Goal: Find specific page/section: Find specific page/section

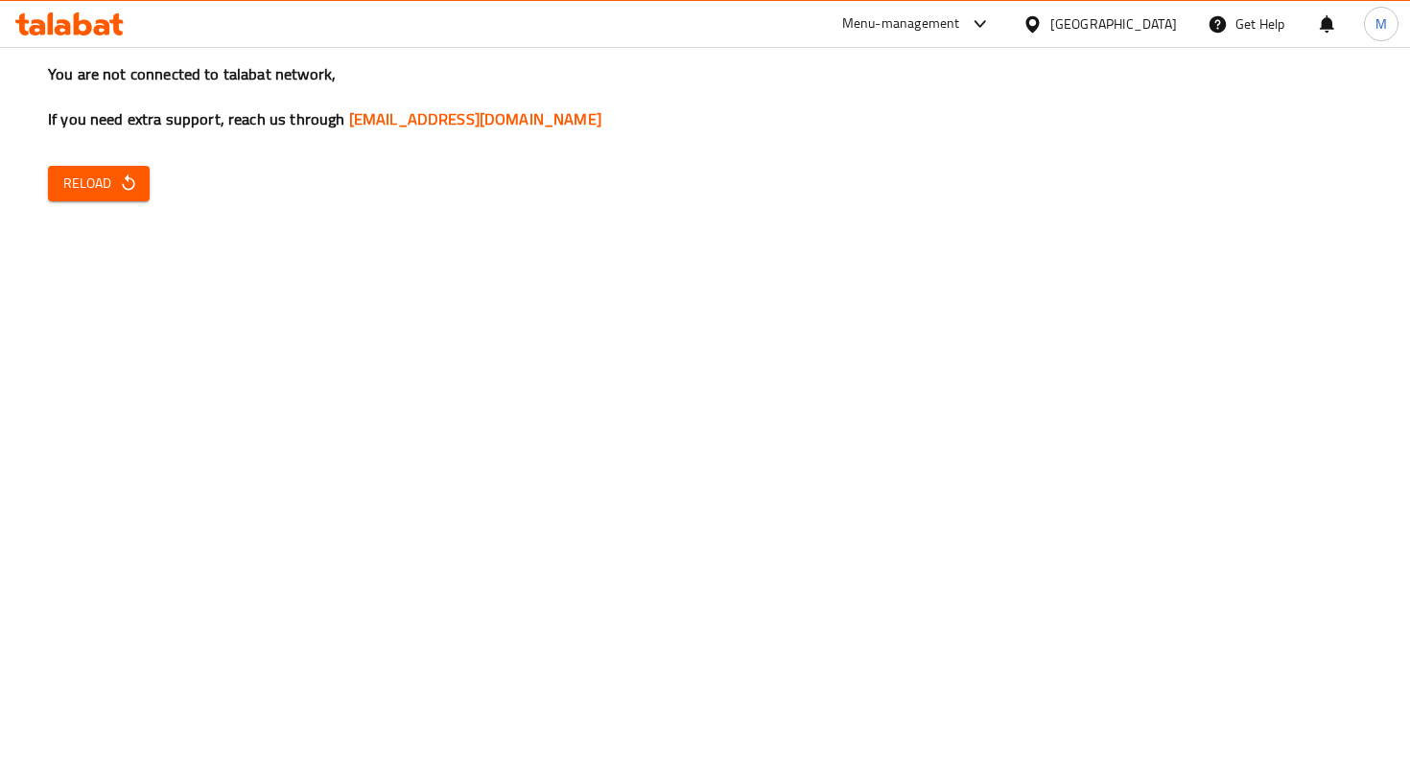
click at [88, 195] on span "Reload" at bounding box center [98, 184] width 71 height 24
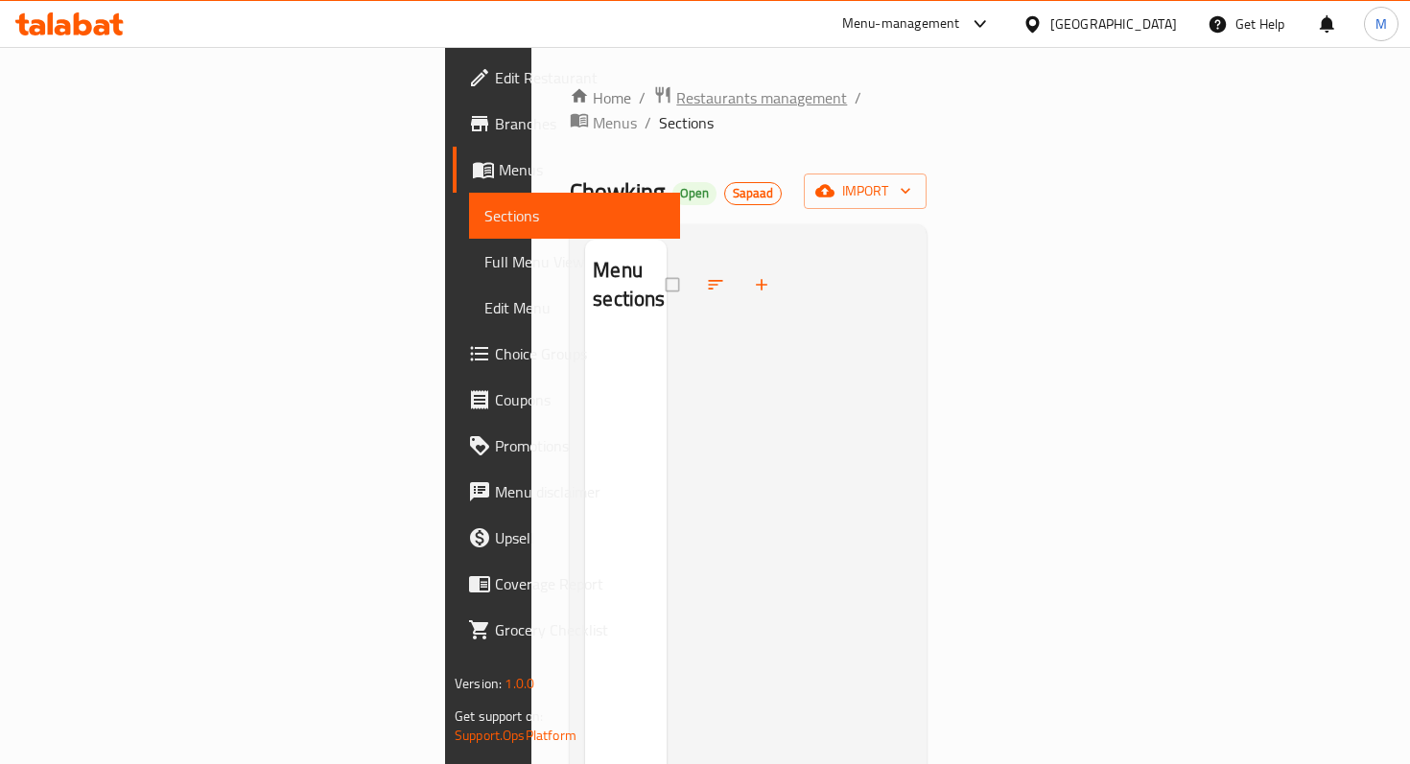
click at [676, 102] on span "Restaurants management" at bounding box center [761, 97] width 171 height 23
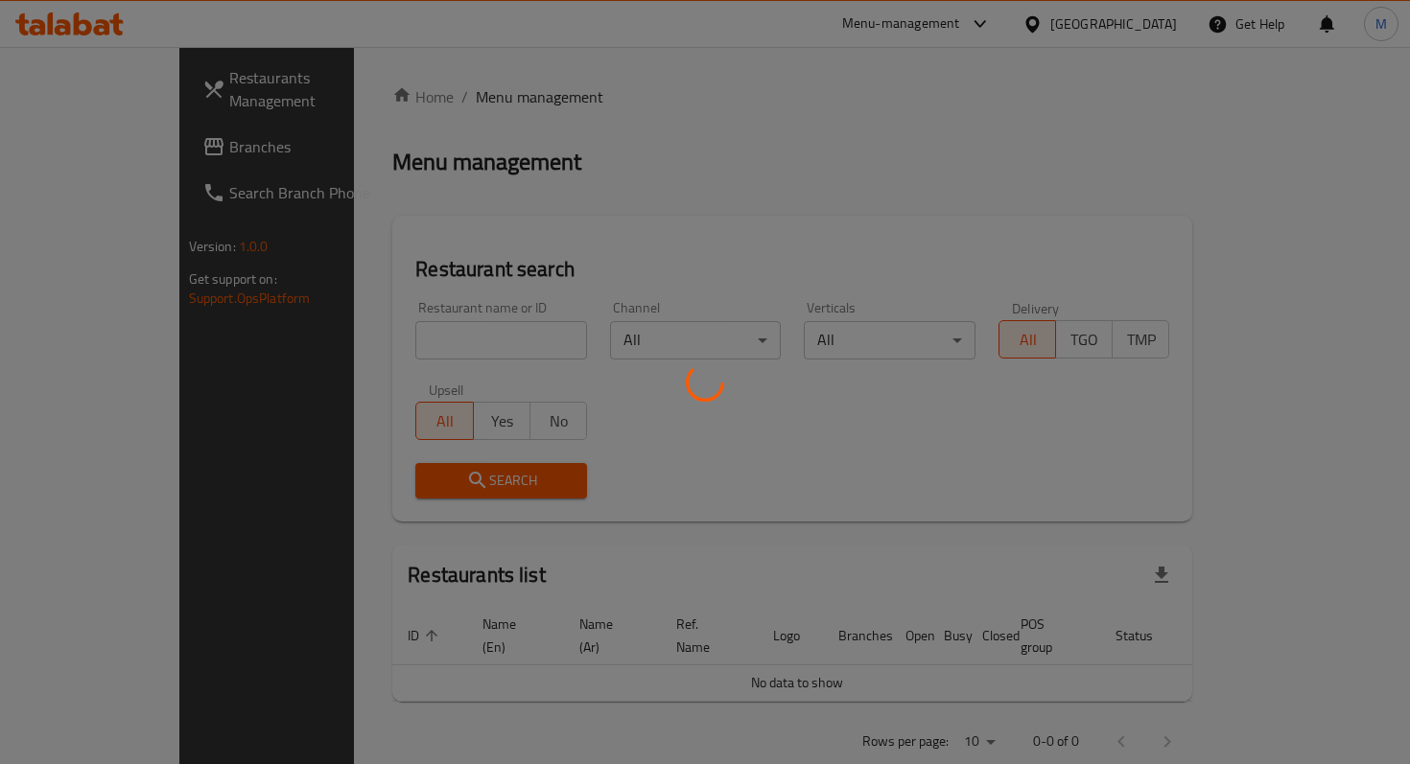
click at [494, 334] on div at bounding box center [705, 382] width 1410 height 764
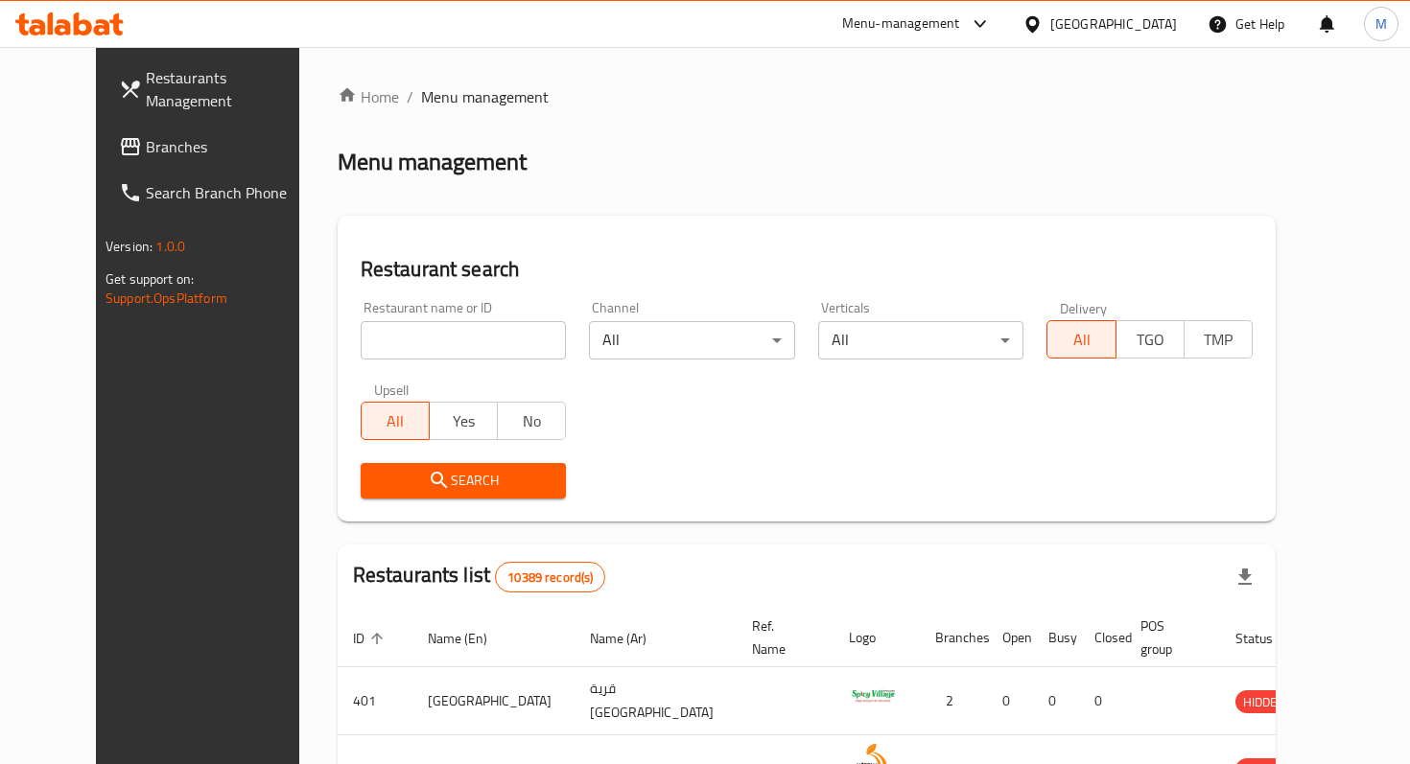
click at [451, 349] on input "search" at bounding box center [464, 340] width 206 height 38
type input "p"
type input "m"
type input "p"
type input "k"
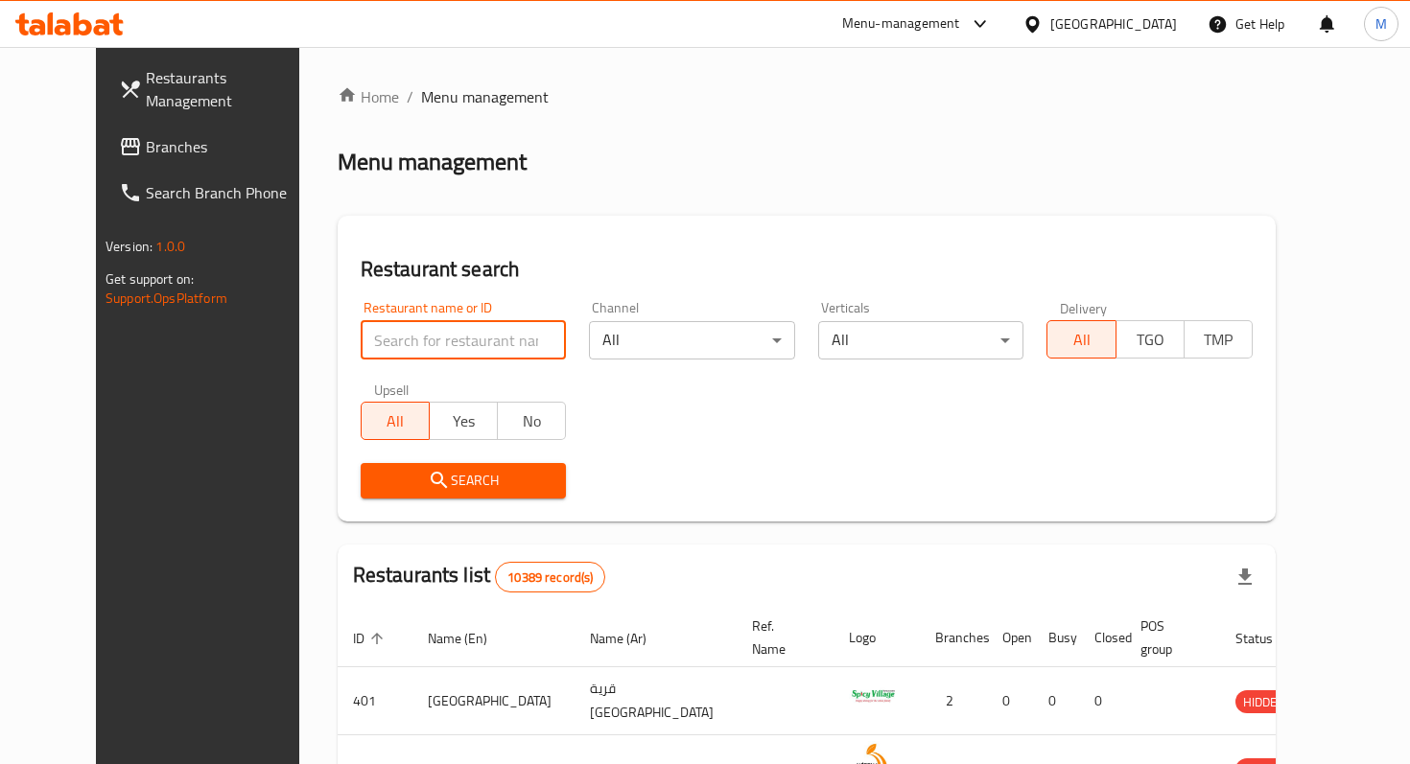
type input "m"
type input "mala"
click button "Search" at bounding box center [464, 480] width 206 height 35
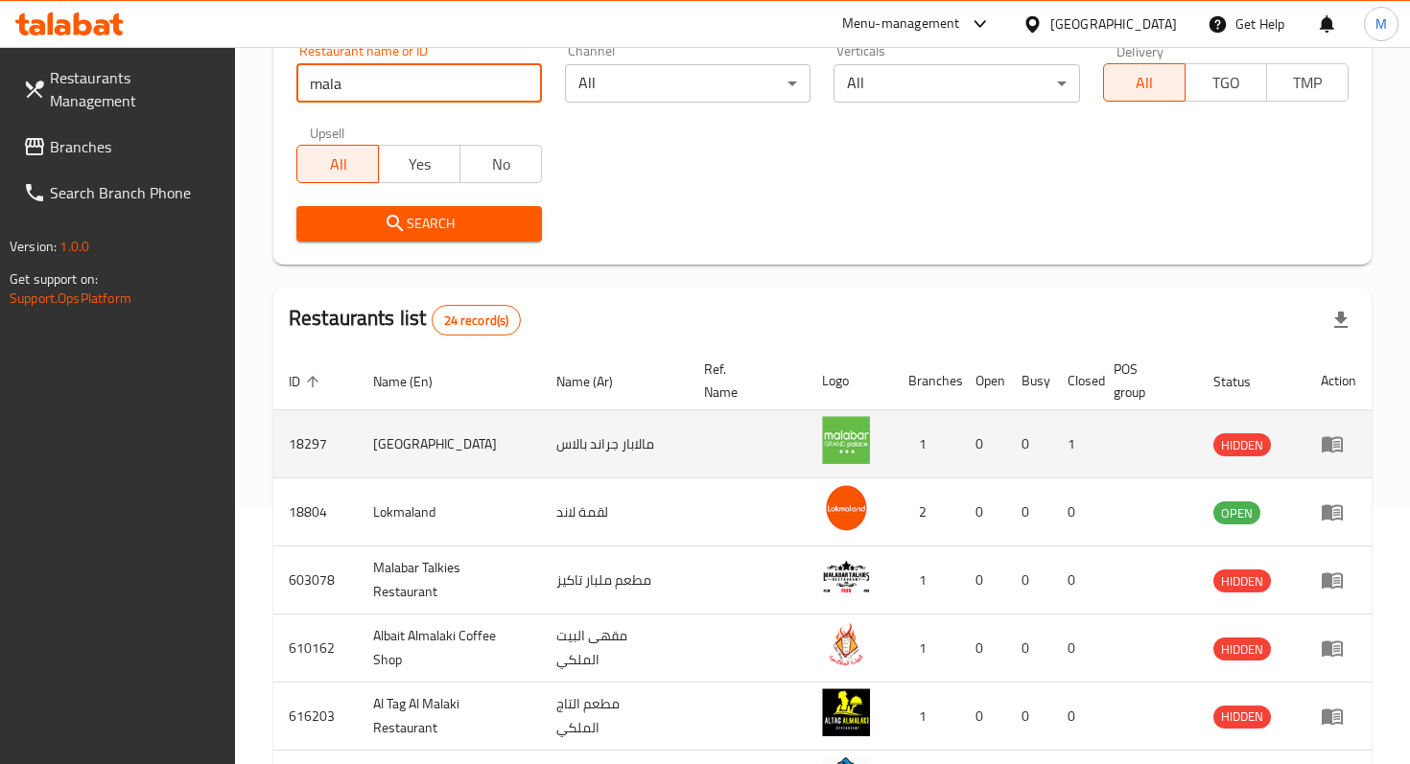
scroll to position [688, 0]
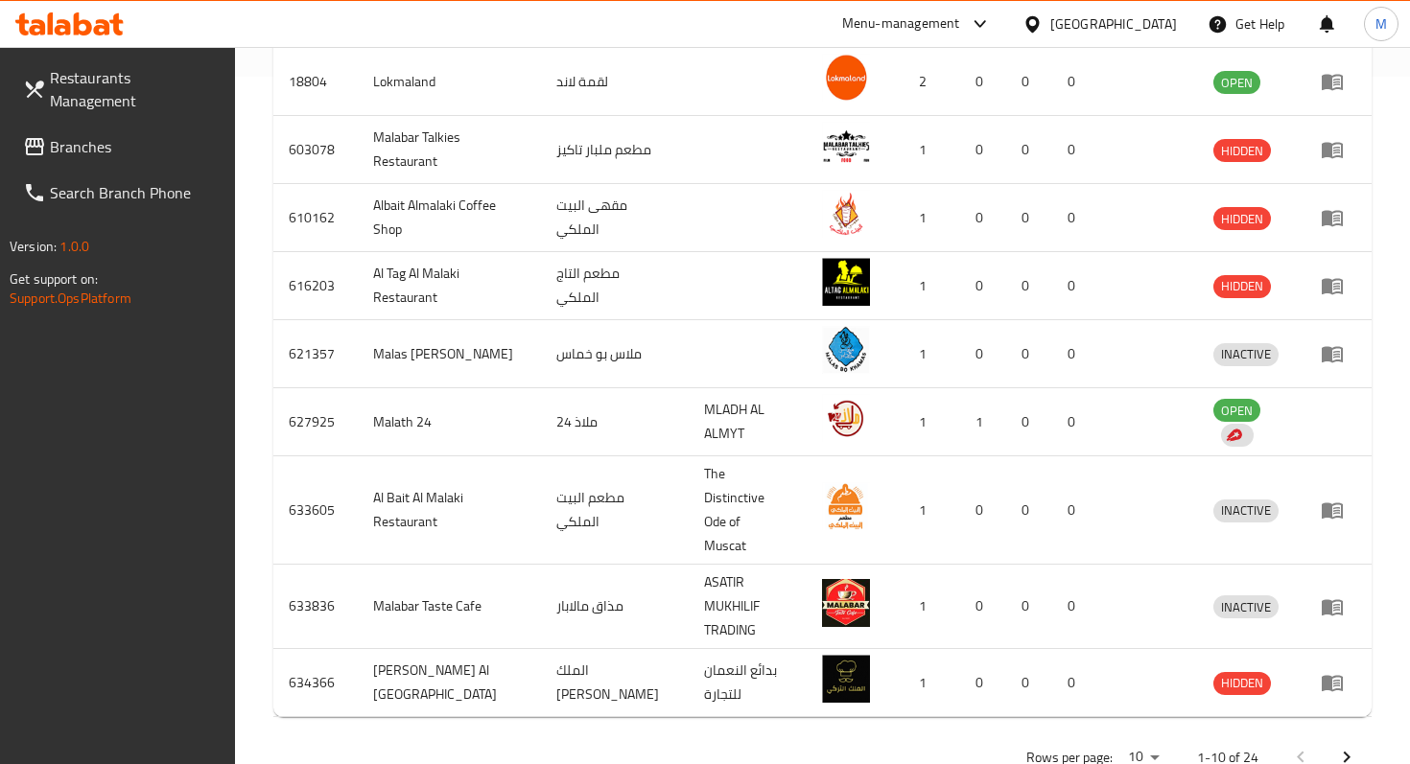
click at [1332, 735] on button "Next page" at bounding box center [1347, 758] width 46 height 46
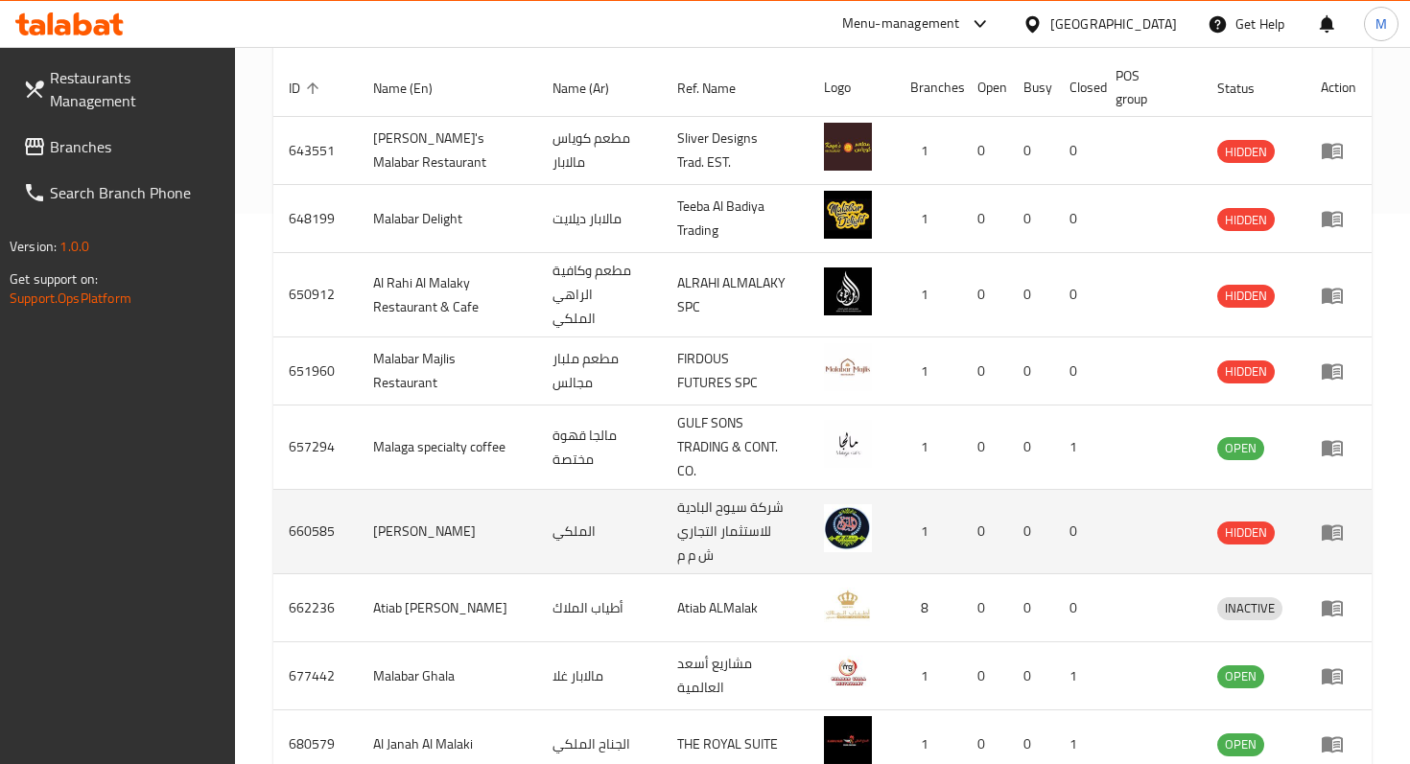
scroll to position [704, 0]
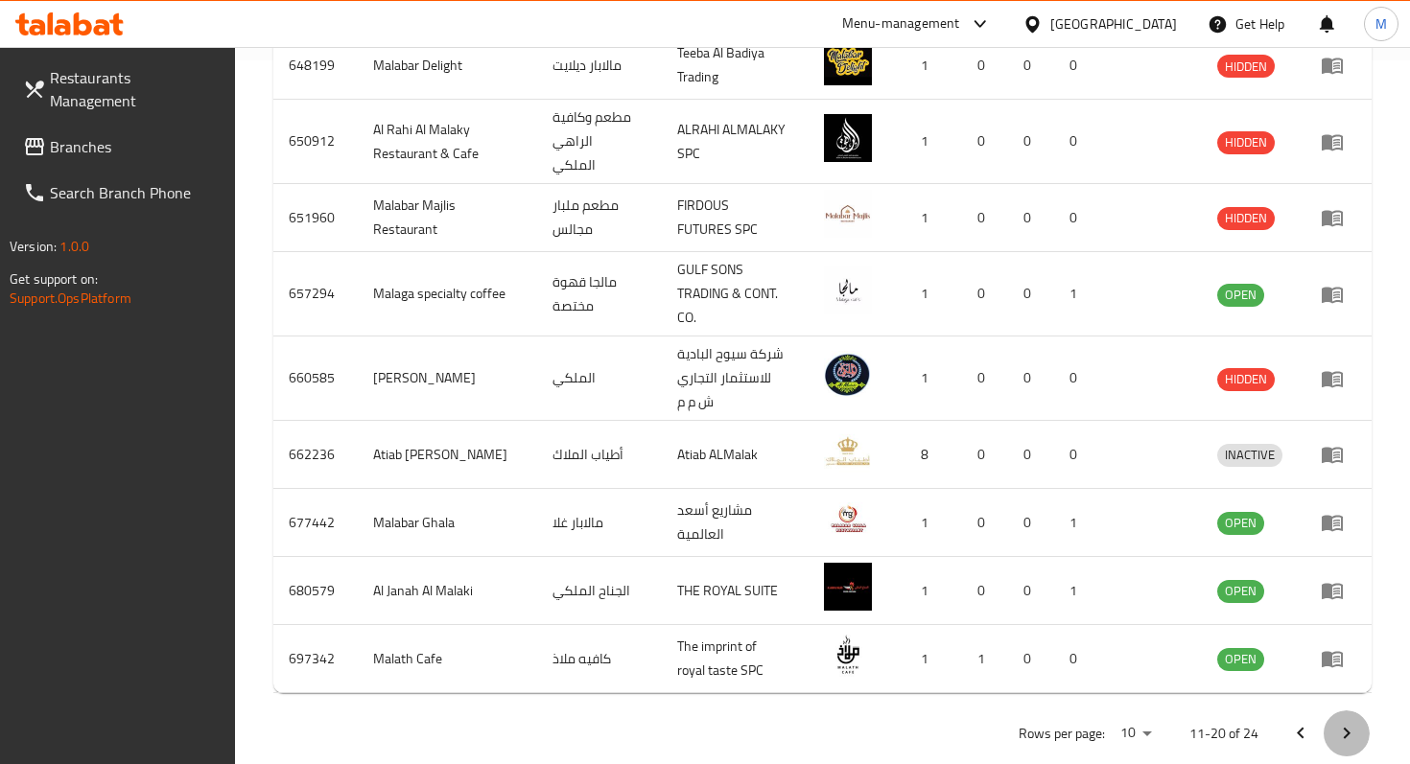
click at [1347, 728] on icon "Next page" at bounding box center [1347, 734] width 7 height 12
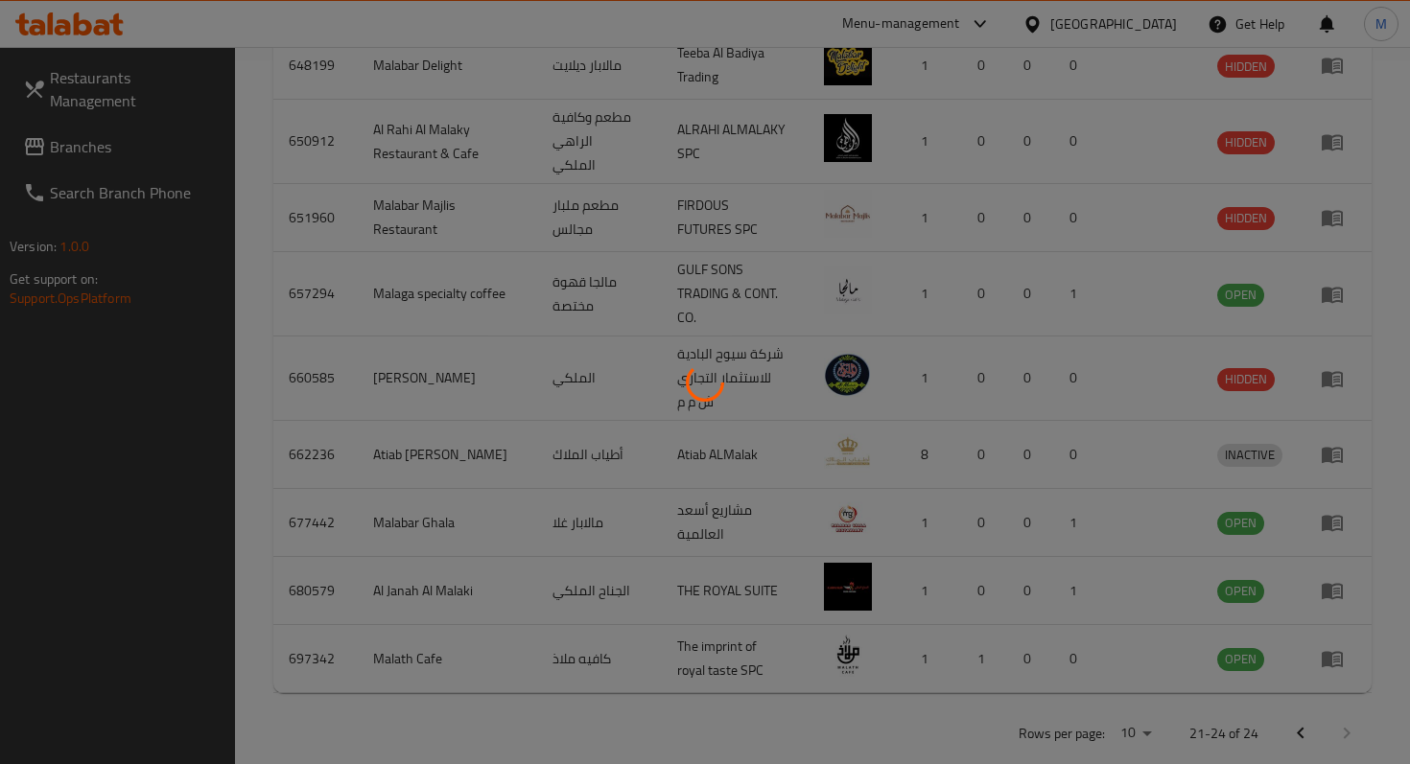
scroll to position [279, 0]
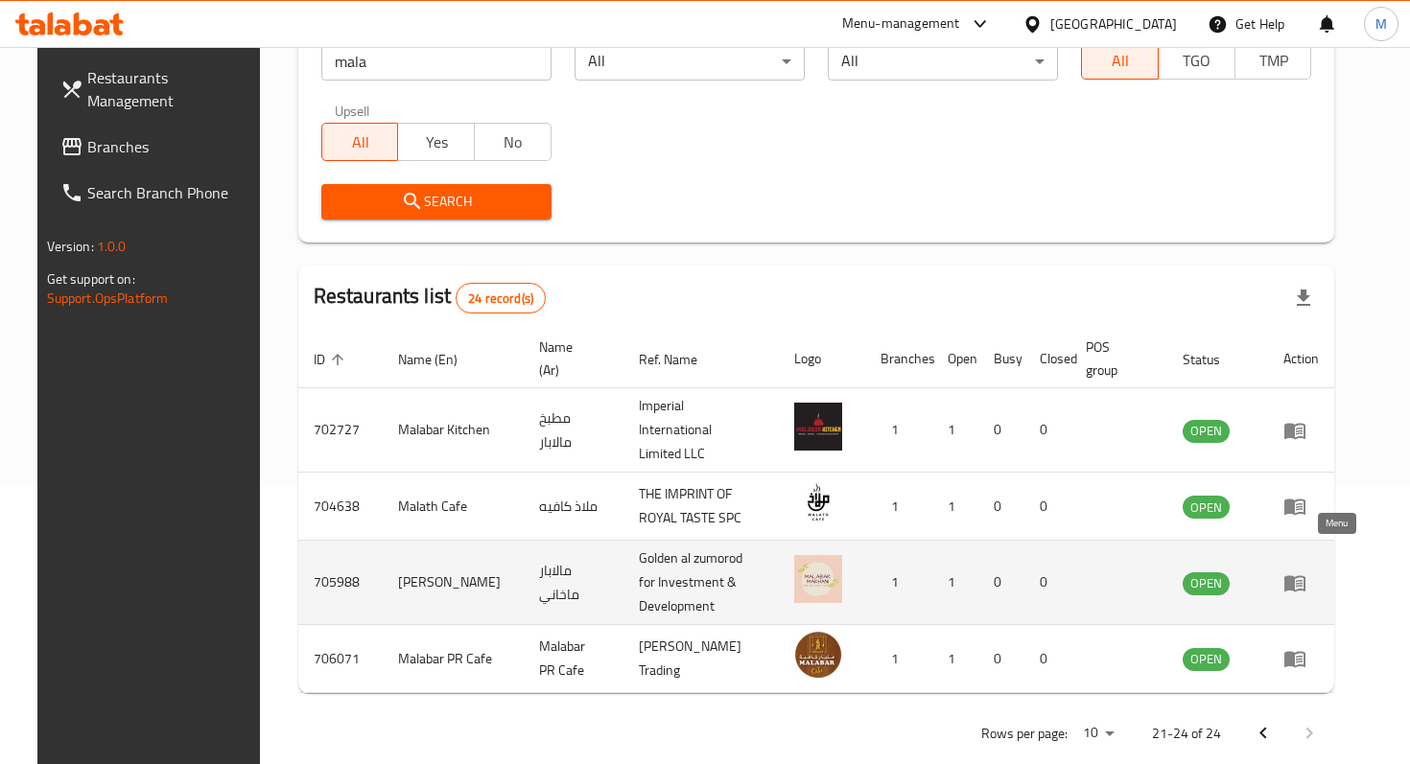
click at [1306, 572] on icon "enhanced table" at bounding box center [1294, 583] width 23 height 23
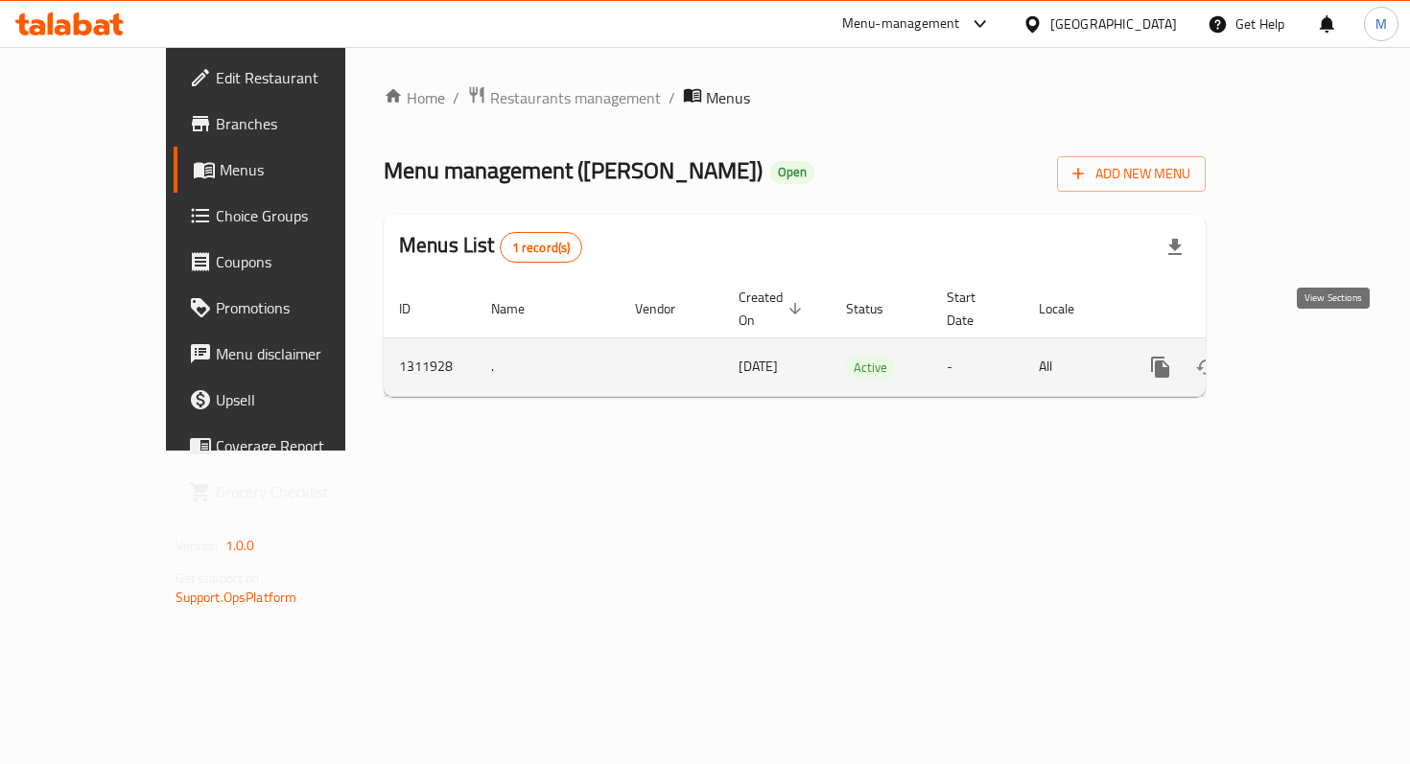
click at [1310, 356] on icon "enhanced table" at bounding box center [1298, 367] width 23 height 23
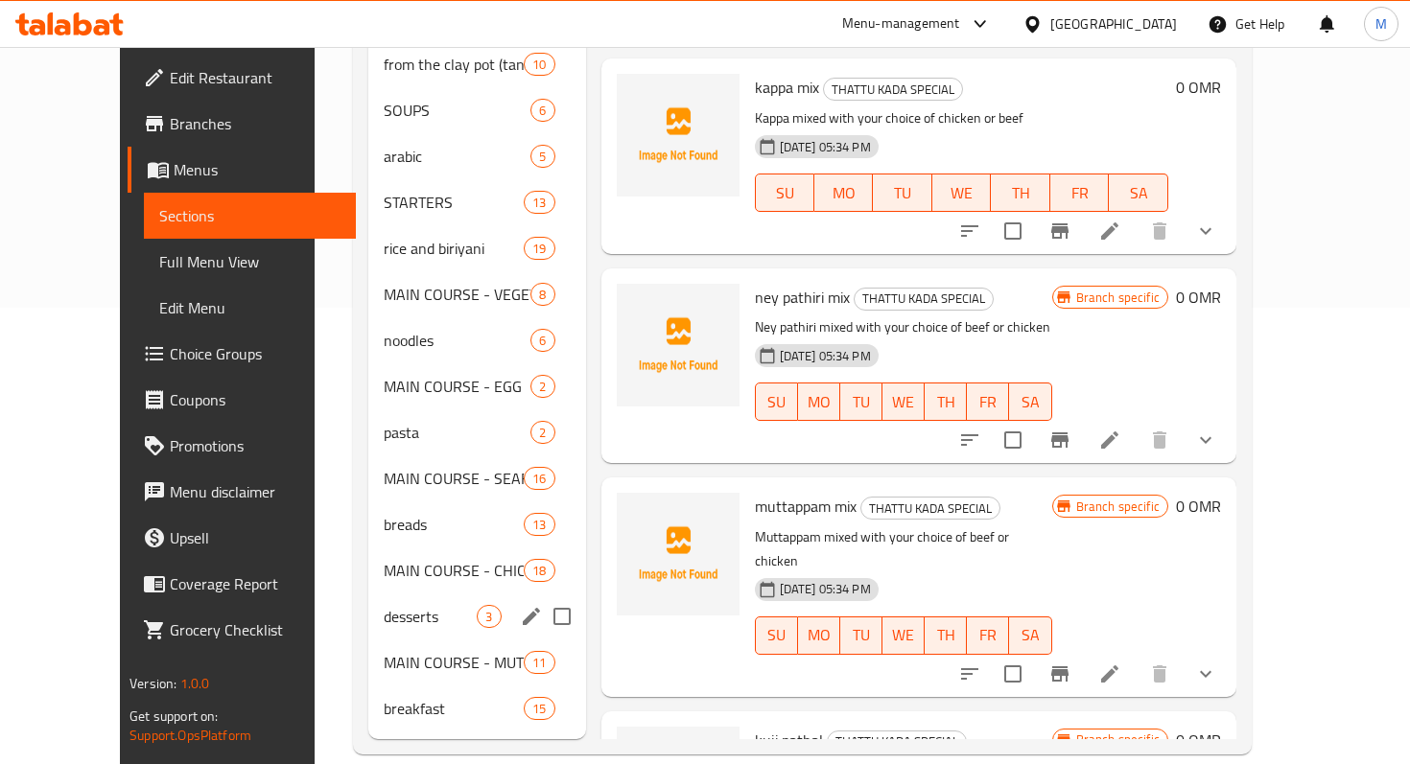
scroll to position [456, 0]
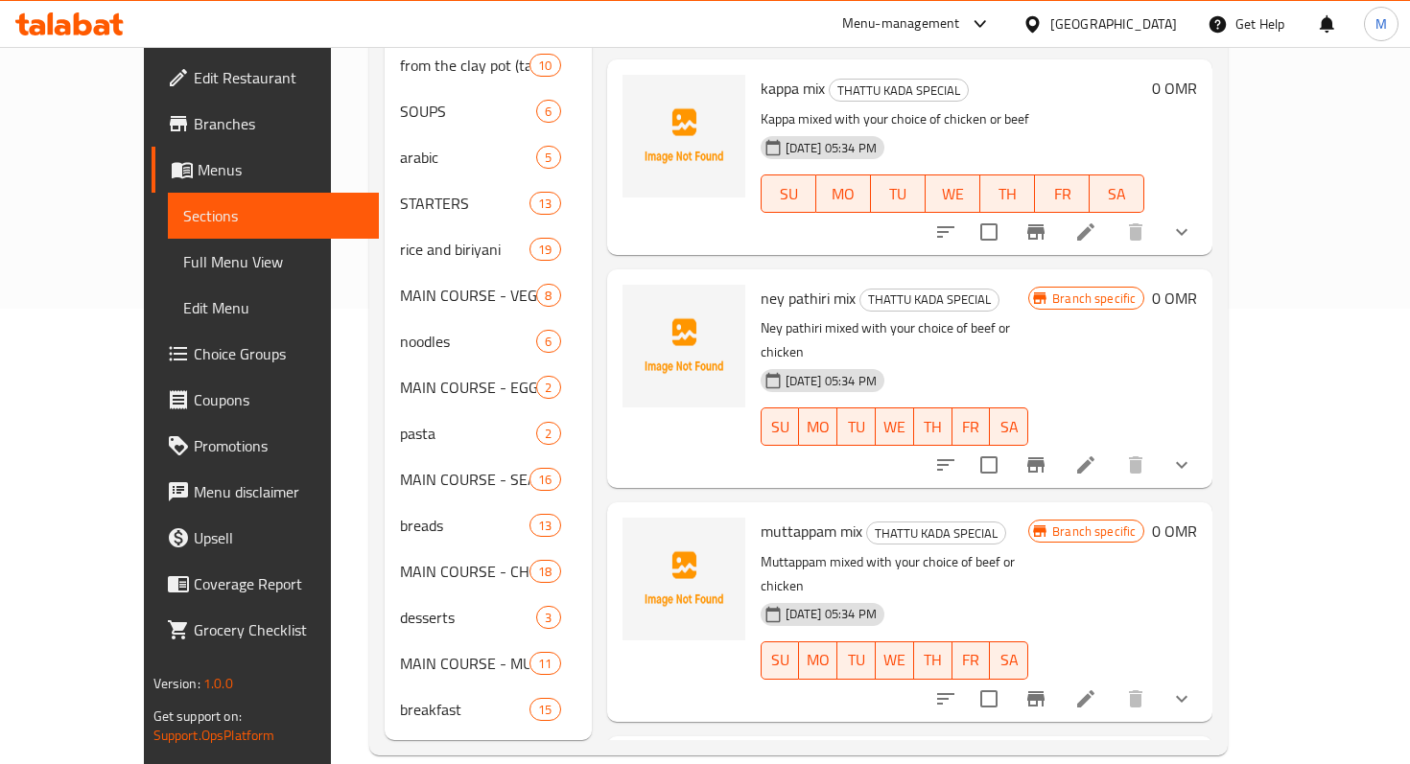
click at [194, 457] on span "Promotions" at bounding box center [279, 446] width 170 height 23
